Goal: Find specific page/section

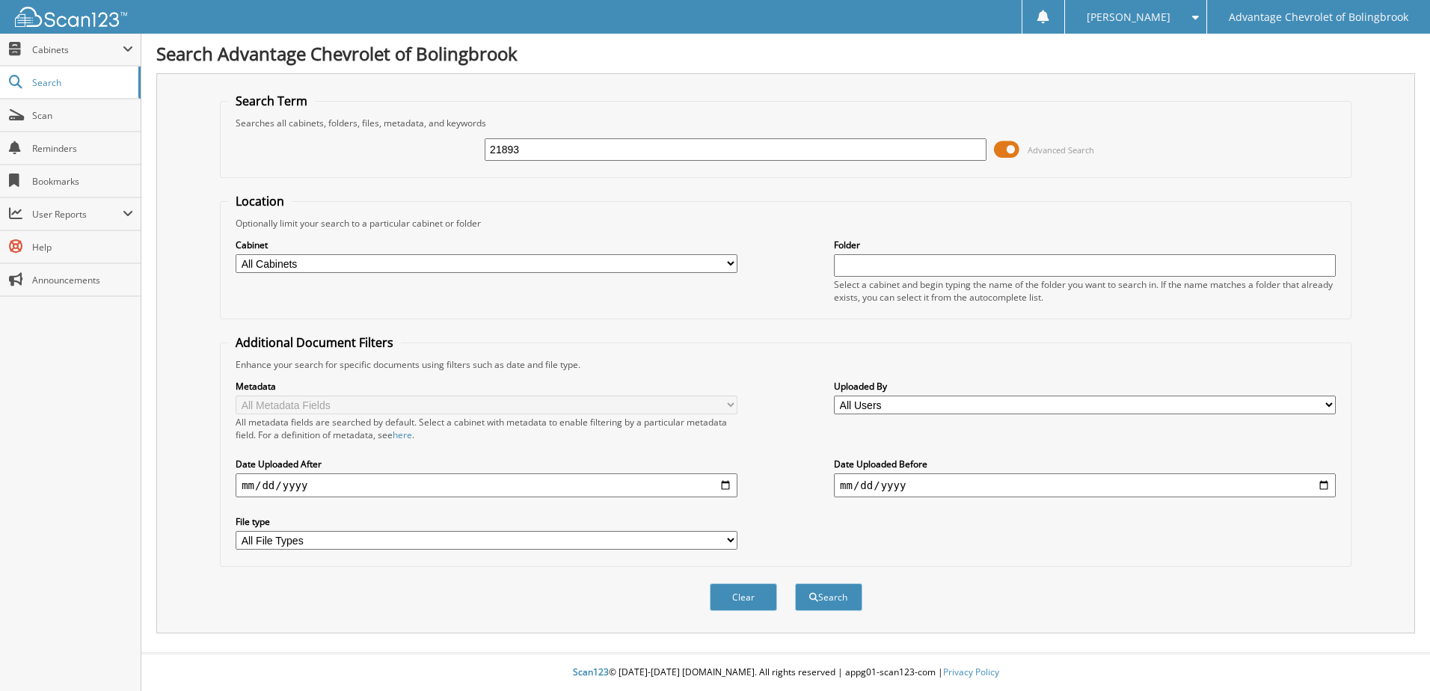
type input "21893"
click at [795, 583] on button "Search" at bounding box center [828, 597] width 67 height 28
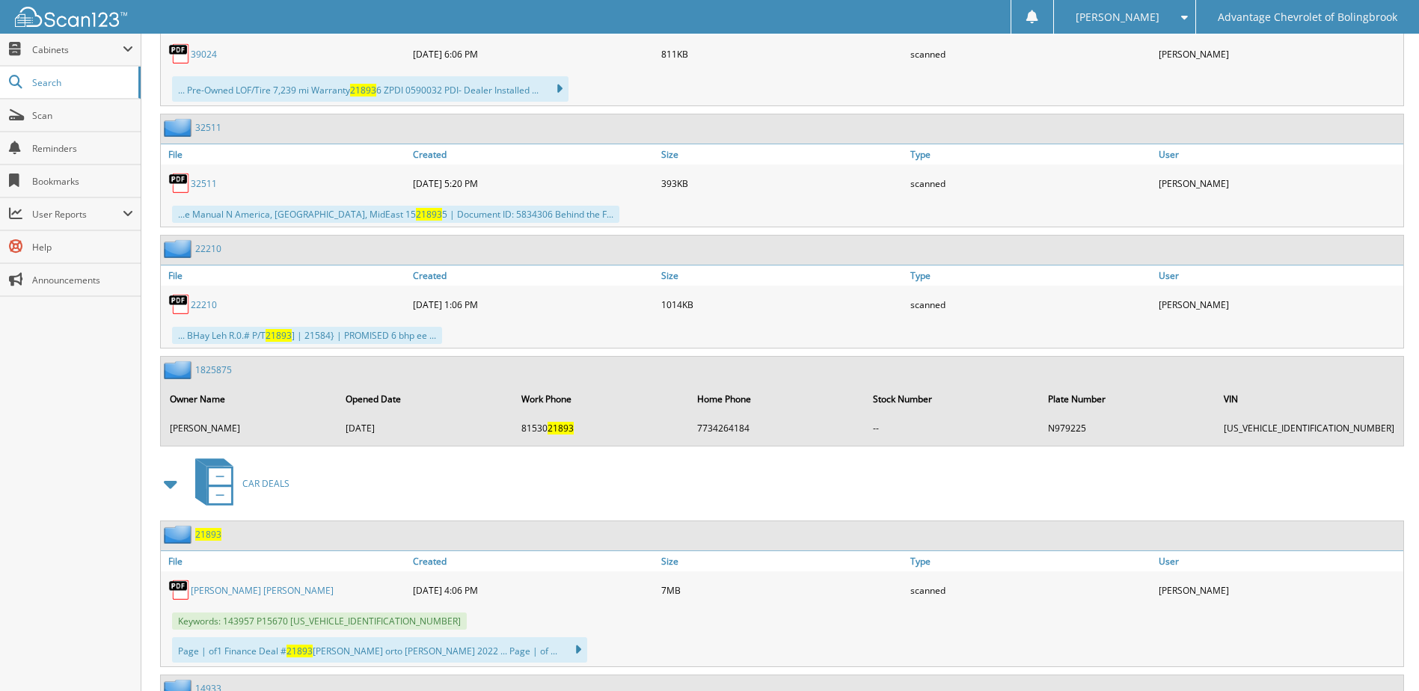
scroll to position [1496, 0]
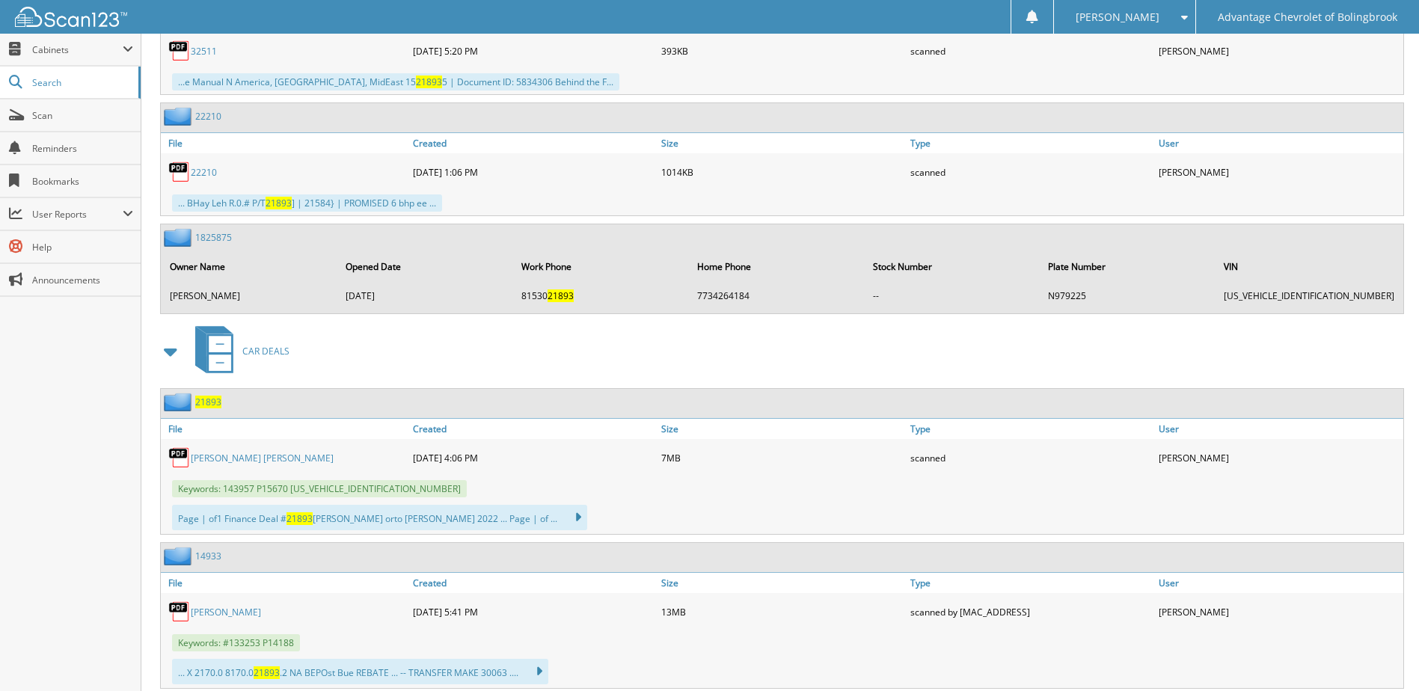
click at [230, 461] on link "[PERSON_NAME] [PERSON_NAME]" at bounding box center [262, 458] width 143 height 13
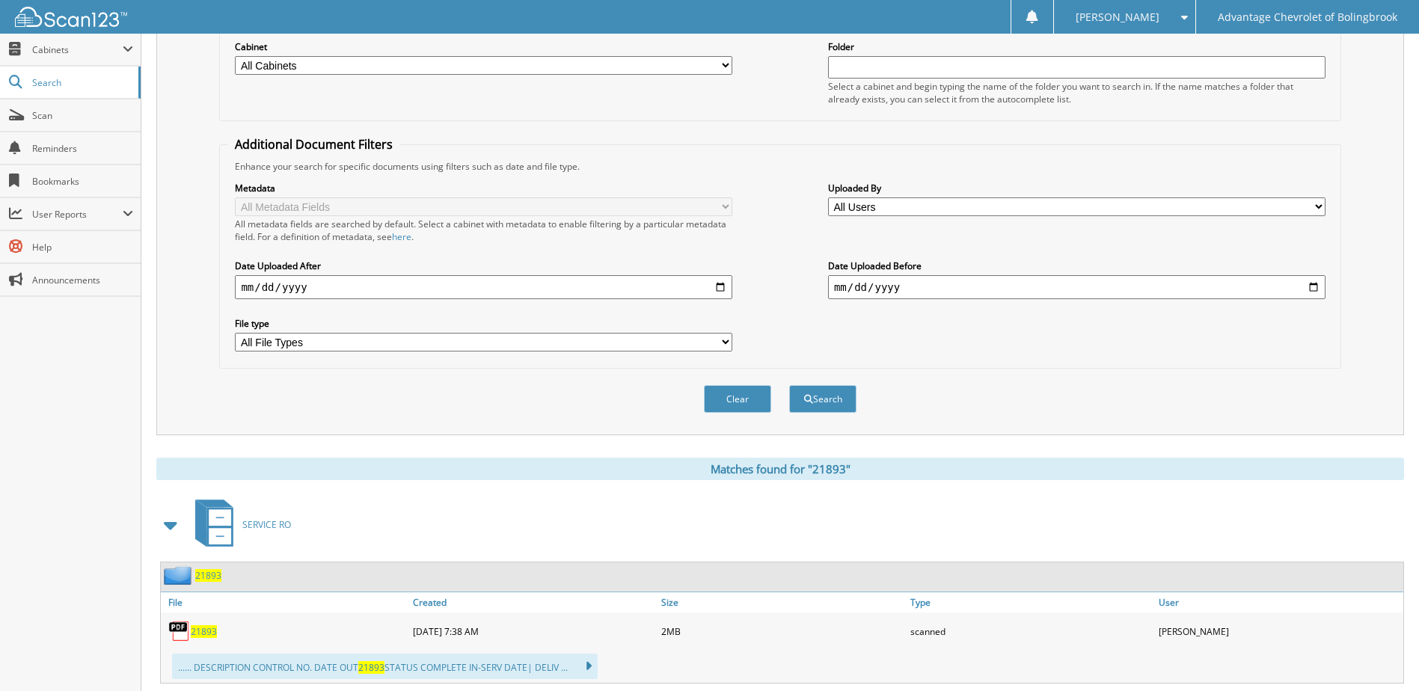
scroll to position [0, 0]
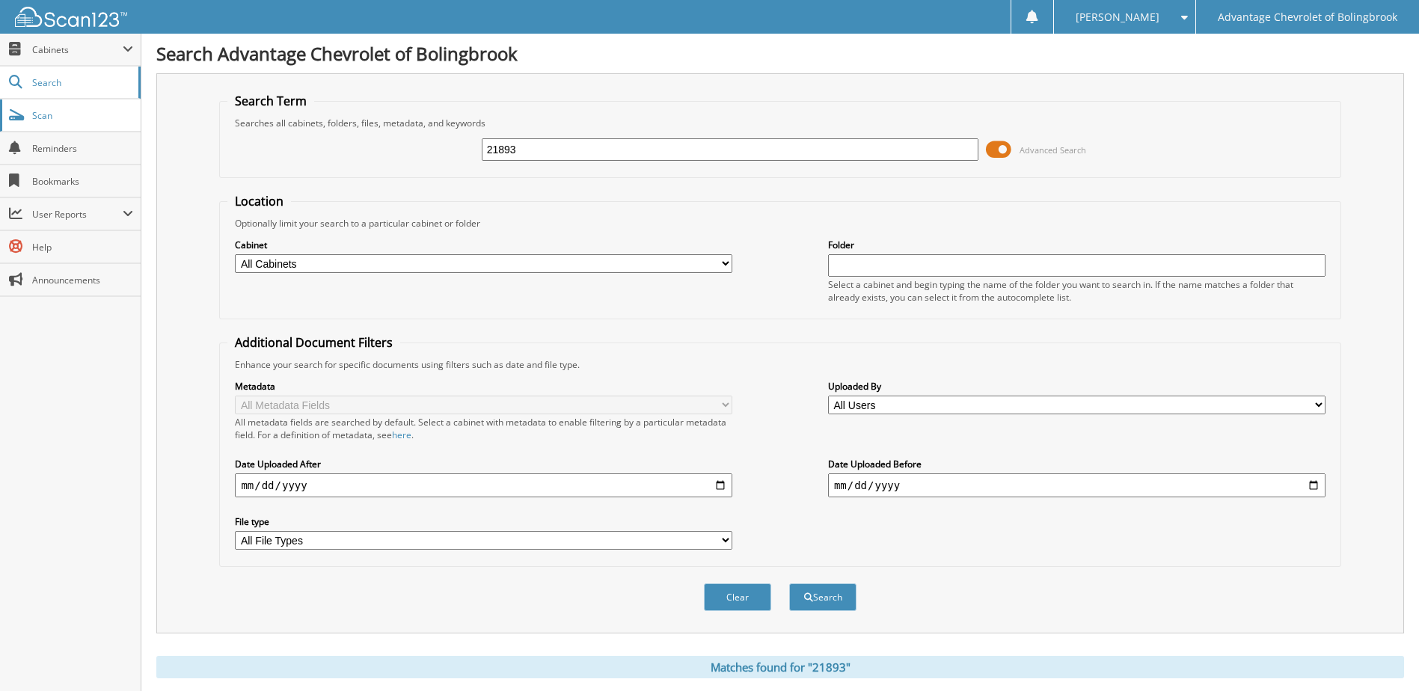
click at [50, 111] on span "Scan" at bounding box center [82, 115] width 101 height 13
